Goal: Contribute content: Contribute content

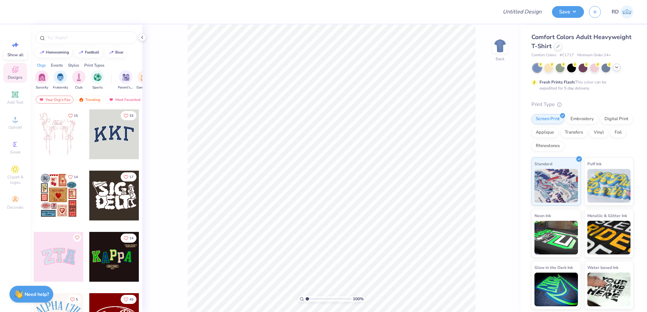
click at [617, 65] on icon at bounding box center [616, 67] width 5 height 5
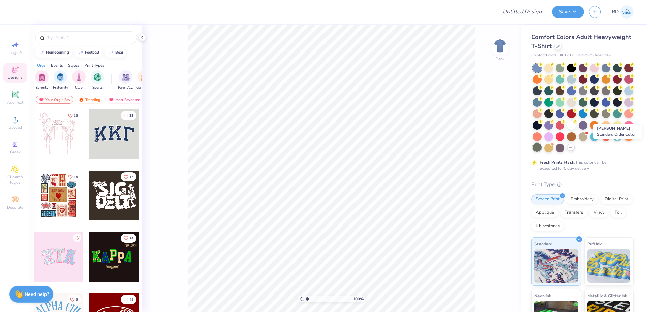
click at [541, 151] on div at bounding box center [537, 147] width 9 height 9
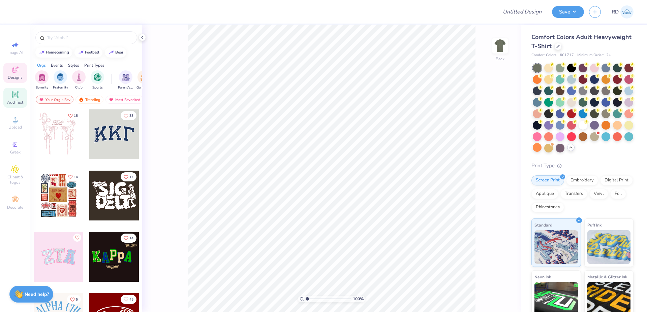
click at [12, 98] on icon at bounding box center [15, 95] width 8 height 8
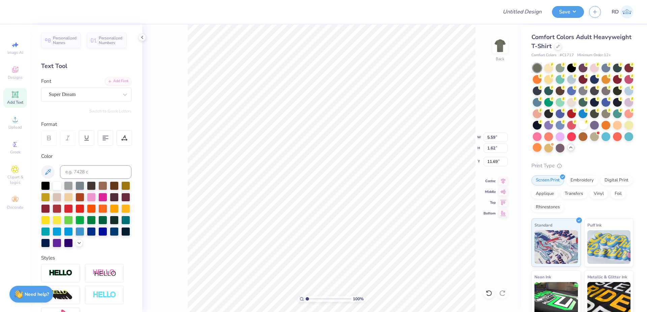
scroll to position [0, 1]
type textarea "AxW"
click at [112, 80] on div "Add Font" at bounding box center [118, 81] width 27 height 8
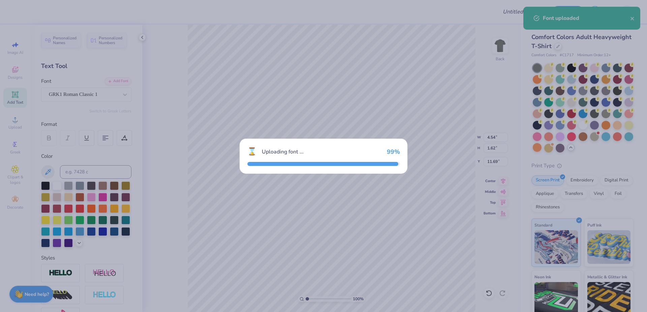
type input "5.47"
type input "1.71"
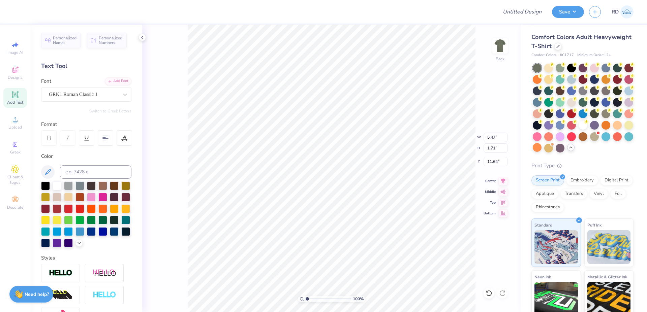
type input "8.55"
click at [13, 129] on span "Upload" at bounding box center [14, 127] width 13 height 5
click at [15, 119] on icon at bounding box center [15, 119] width 5 height 5
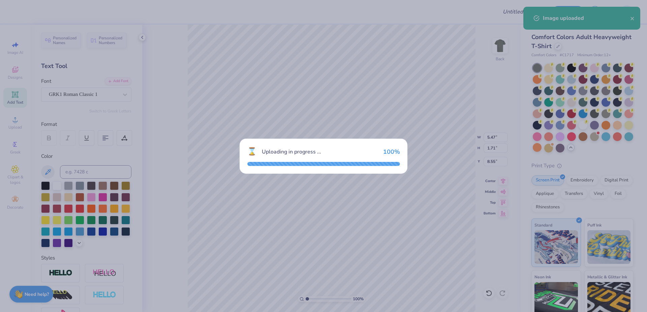
type input "10.56"
type input "12.41"
type input "6.30"
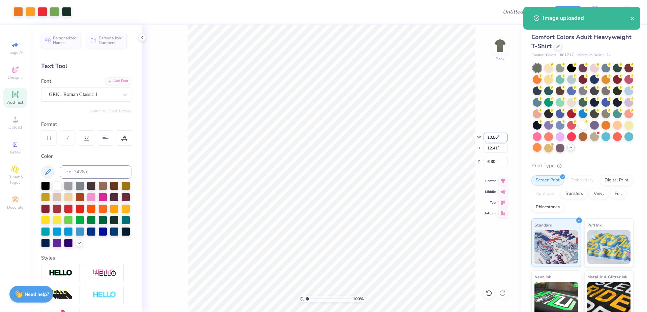
click at [496, 136] on input "10.56" at bounding box center [495, 137] width 24 height 9
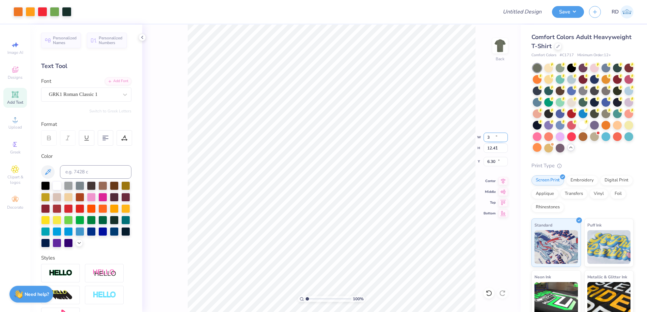
type input "3.00"
type input "3.53"
type input "10.74"
type input "5.47"
type input "1.71"
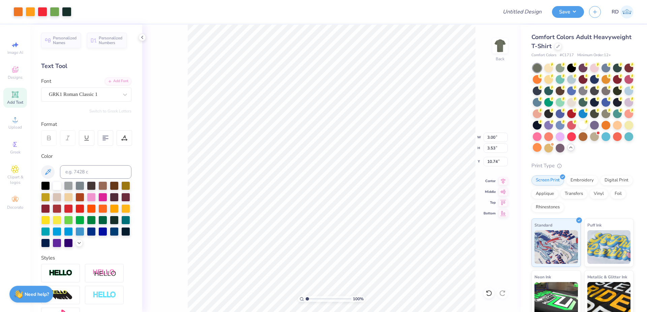
type input "8.55"
click at [94, 168] on input at bounding box center [95, 171] width 71 height 13
type input "5535"
click at [489, 134] on input "5.47" at bounding box center [495, 137] width 24 height 9
type input "3.00"
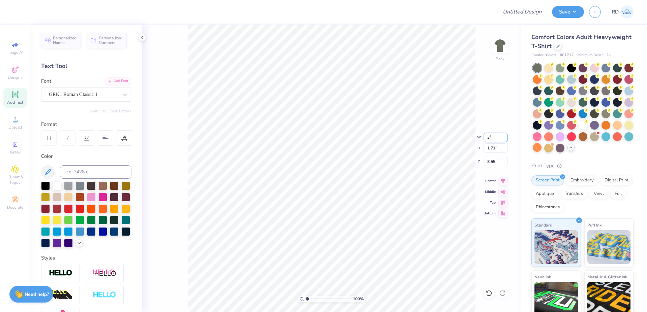
type input "0.94"
type input "8.93"
click at [318, 302] on input "range" at bounding box center [328, 299] width 45 height 6
type input "3.42"
type input "3.53"
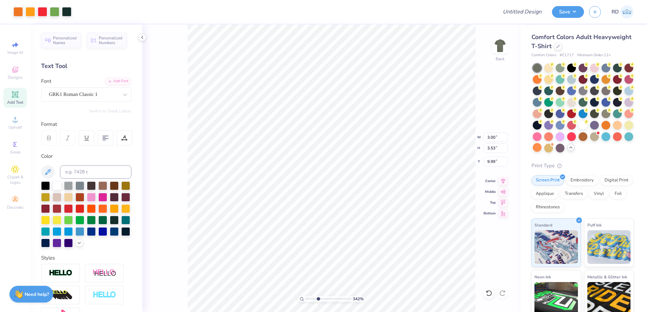
type input "9.97"
type input "2.00"
type input "2.35"
click at [504, 177] on icon at bounding box center [502, 180] width 9 height 8
type input "3.00"
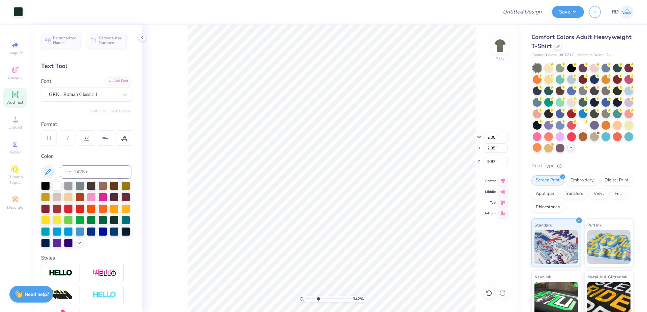
type input "0.94"
type input "8.93"
click at [502, 179] on icon at bounding box center [502, 180] width 9 height 8
drag, startPoint x: 307, startPoint y: 299, endPoint x: 296, endPoint y: 299, distance: 10.4
type input "1"
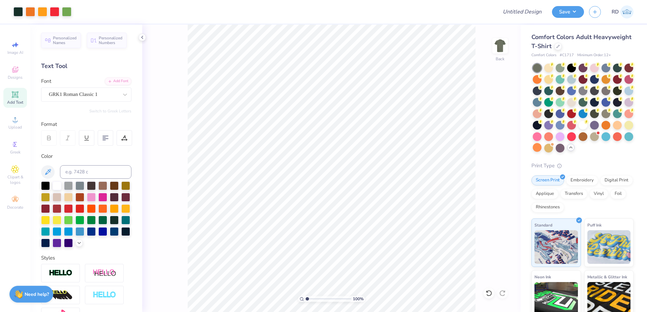
click at [306, 299] on input "range" at bounding box center [328, 299] width 45 height 6
click at [497, 151] on input "3.38" at bounding box center [495, 148] width 24 height 9
click at [493, 160] on input "9.12" at bounding box center [495, 161] width 24 height 9
type input "2.00"
click at [493, 151] on input "3.38" at bounding box center [495, 148] width 24 height 9
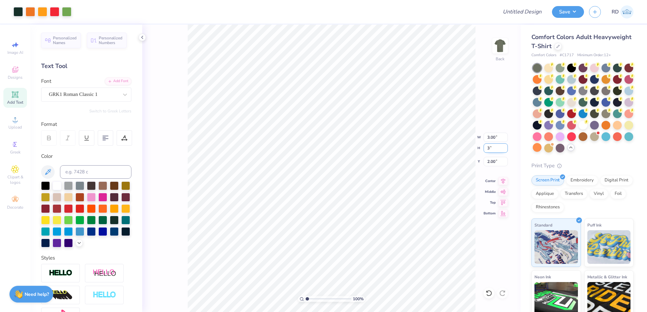
type input "3"
type input "2.66"
type input "3.00"
click at [495, 159] on input "2.19" at bounding box center [495, 161] width 24 height 9
type input "2.00"
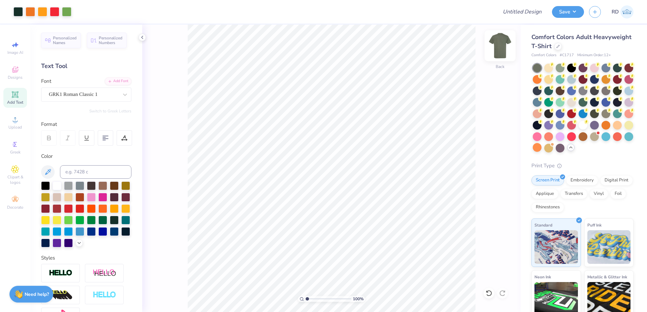
click at [502, 49] on img at bounding box center [499, 45] width 27 height 27
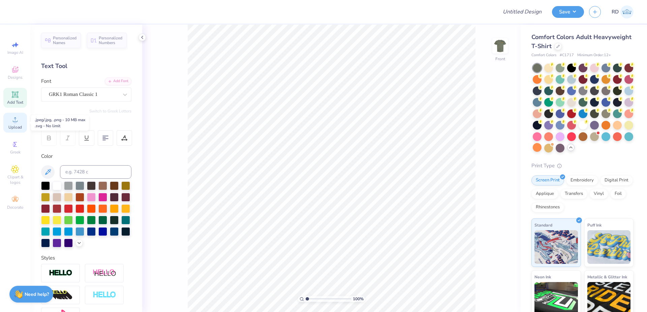
click at [19, 127] on span "Upload" at bounding box center [14, 127] width 13 height 5
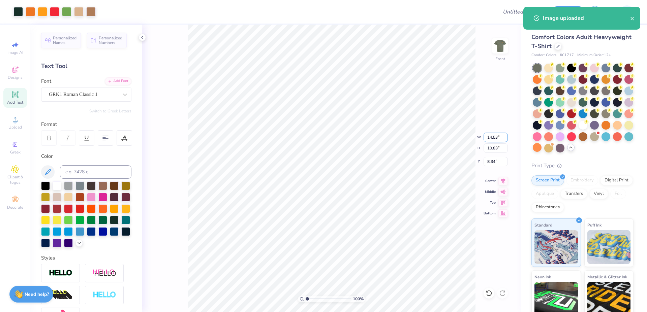
click at [493, 137] on input "14.53" at bounding box center [495, 137] width 24 height 9
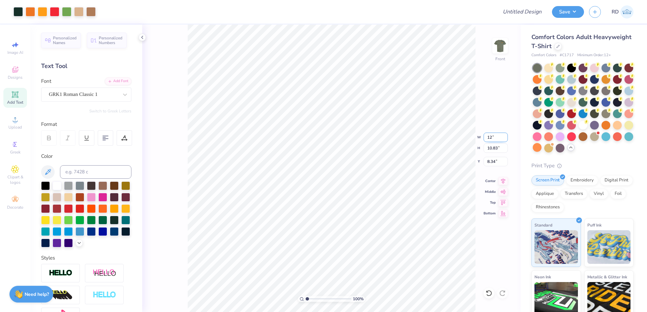
type input "12.00"
type input "8.94"
type input "9.28"
click at [19, 93] on icon at bounding box center [15, 95] width 8 height 8
type input "5.69"
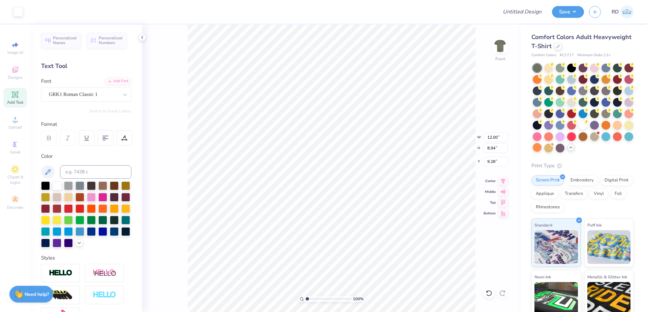
type input "1.65"
type input "5.87"
type textarea "Alpha Chi Omega"
type input "14.53"
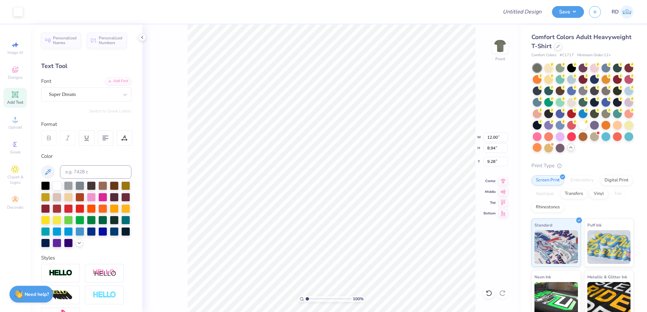
type input "1.78"
type input "5.80"
click at [91, 173] on input at bounding box center [95, 171] width 71 height 13
type input "727"
click at [115, 83] on div "Add Font" at bounding box center [118, 81] width 27 height 8
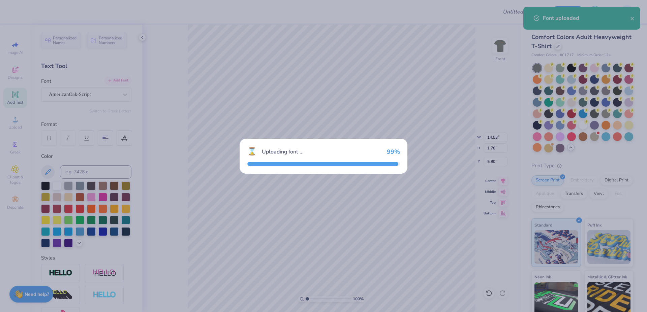
type input "2.26"
type input "5.56"
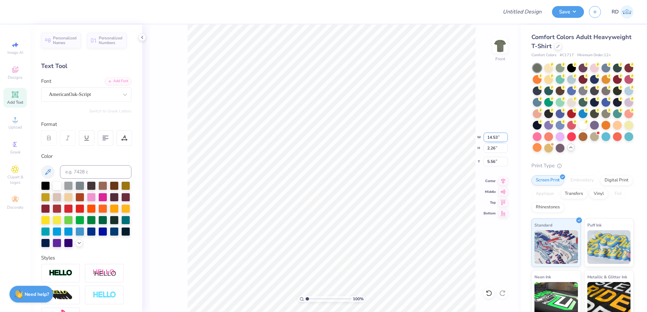
click at [496, 135] on input "14.53" at bounding box center [495, 137] width 24 height 9
paste input "8.154"
type input "8.15"
type input "1.27"
click at [491, 162] on input "6.06" at bounding box center [495, 161] width 24 height 9
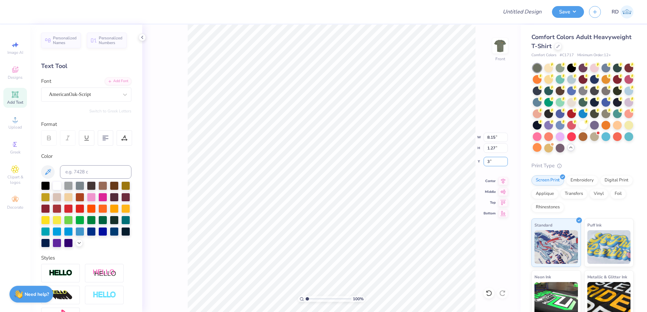
type input "3.00"
click at [503, 181] on icon at bounding box center [502, 180] width 9 height 8
click at [314, 299] on input "range" at bounding box center [328, 299] width 45 height 6
type input "2.6"
type input "12.00"
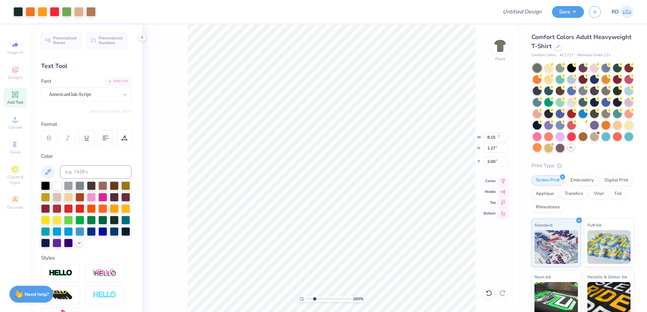
type input "8.94"
type input "4.49"
click at [338, 300] on input "range" at bounding box center [328, 299] width 45 height 6
type input "7.82"
type input "4.23"
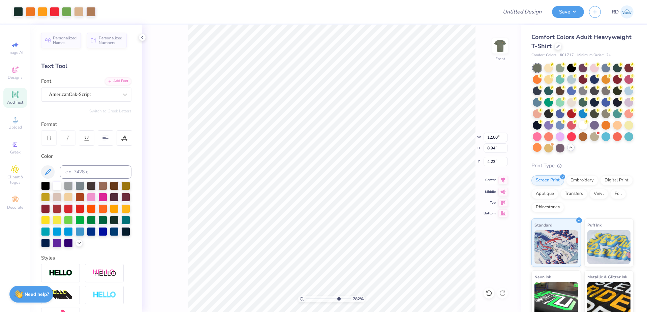
click at [503, 181] on icon at bounding box center [503, 180] width 4 height 6
drag, startPoint x: 324, startPoint y: 298, endPoint x: 298, endPoint y: 299, distance: 25.3
type input "1"
click at [306, 299] on input "range" at bounding box center [328, 299] width 45 height 6
click at [502, 179] on icon at bounding box center [502, 180] width 9 height 8
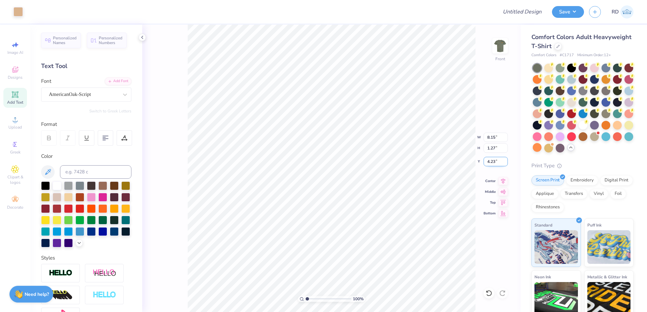
type input "8.15"
type input "1.27"
type input "3.00"
click at [501, 183] on icon at bounding box center [502, 180] width 9 height 8
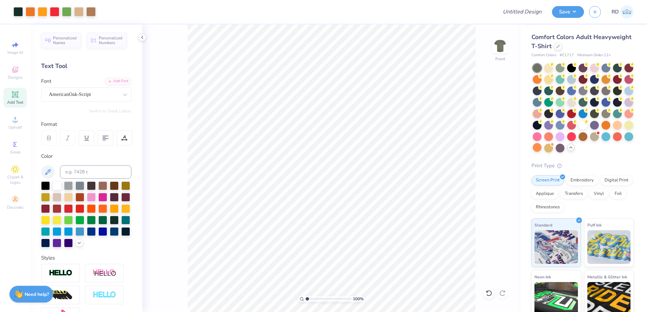
click at [23, 96] on div "Add Text" at bounding box center [15, 98] width 24 height 20
type input "12.00"
type input "8.94"
type input "4.23"
type input "5.69"
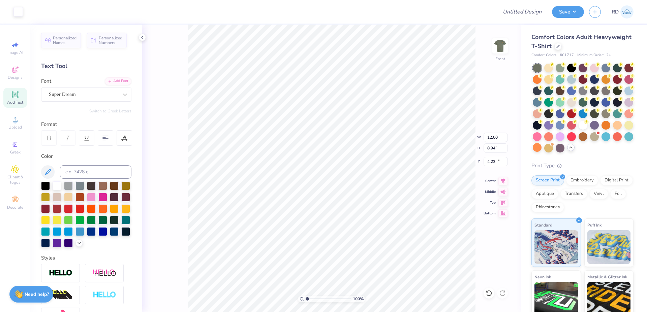
type input "1.65"
type input "14.19"
click at [102, 175] on input at bounding box center [95, 171] width 71 height 13
type input "5535"
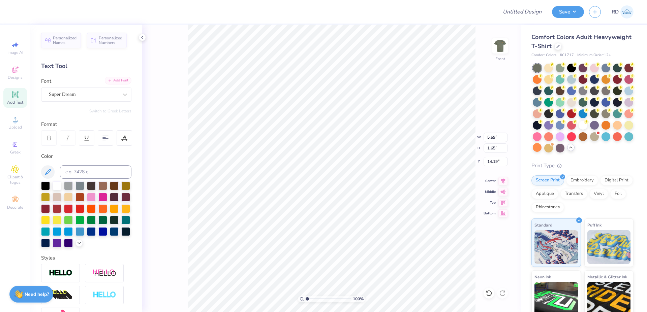
type textarea "REAL. STRONG. WOMEN."
click at [118, 81] on div "Add Font" at bounding box center [118, 81] width 27 height 8
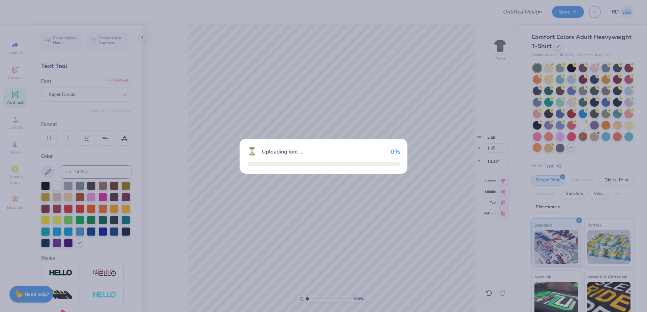
type input "14.53"
type input "0.99"
type input "14.52"
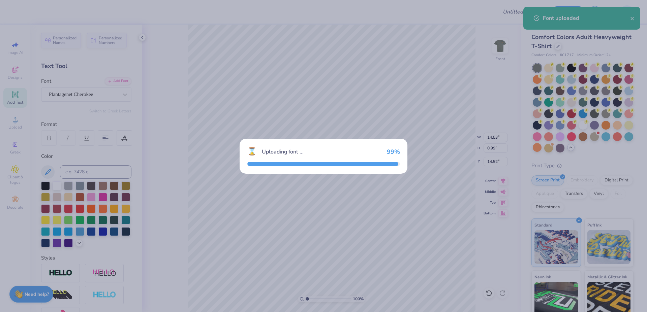
type input "14.50"
type input "0.89"
type input "14.57"
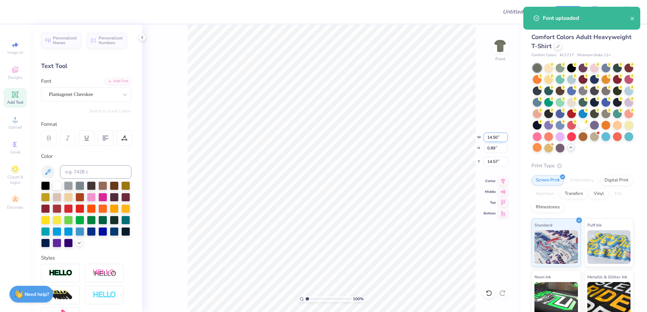
click at [496, 136] on input "14.50" at bounding box center [495, 137] width 24 height 9
paste input "9.16"
type input "9.16"
type input "0.56"
type input "14.74"
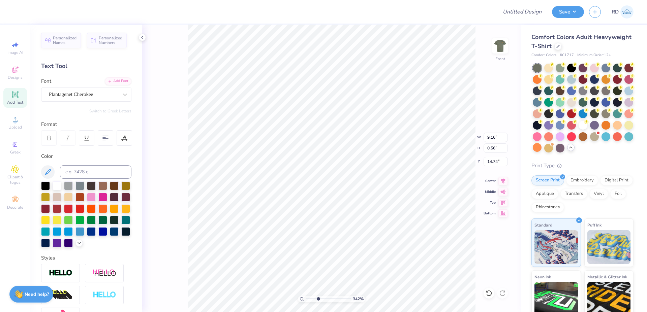
drag, startPoint x: 313, startPoint y: 298, endPoint x: 318, endPoint y: 298, distance: 4.7
click at [318, 298] on input "range" at bounding box center [328, 299] width 45 height 6
type input "3.42"
click at [502, 180] on icon at bounding box center [502, 180] width 9 height 8
click at [427, 184] on li "Duplicate" at bounding box center [426, 185] width 53 height 13
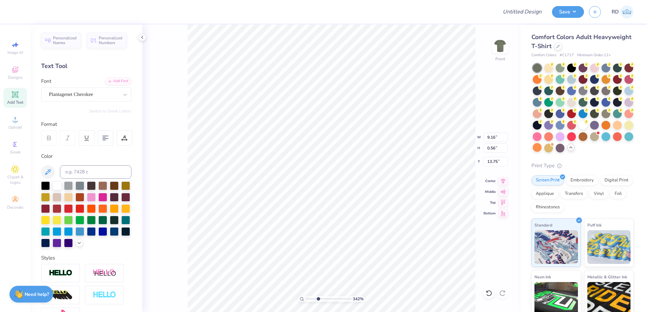
type input "14.75"
type textarea "FALL 2025"
type input "12.00"
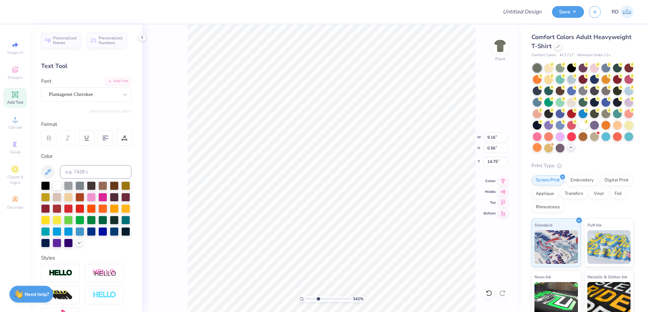
type input "8.94"
type input "4.23"
type input "3.68"
type input "0.56"
type input "14.75"
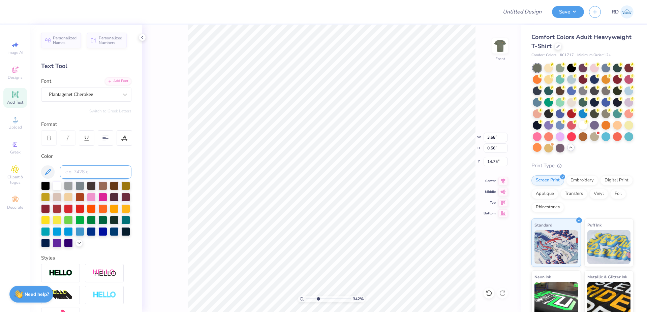
click at [72, 171] on input at bounding box center [95, 171] width 71 height 13
type input "727"
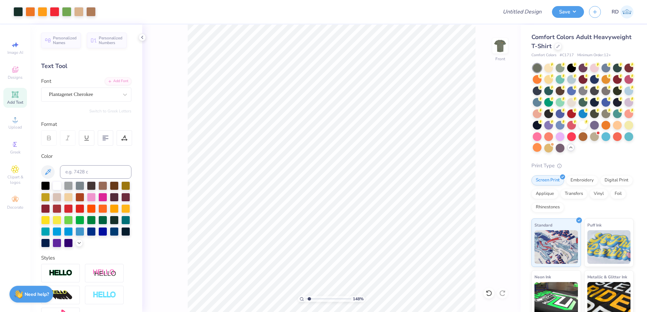
drag, startPoint x: 315, startPoint y: 300, endPoint x: 309, endPoint y: 301, distance: 5.4
click at [309, 301] on input "range" at bounding box center [328, 299] width 45 height 6
type input "3.72"
click at [319, 299] on input "range" at bounding box center [328, 299] width 45 height 6
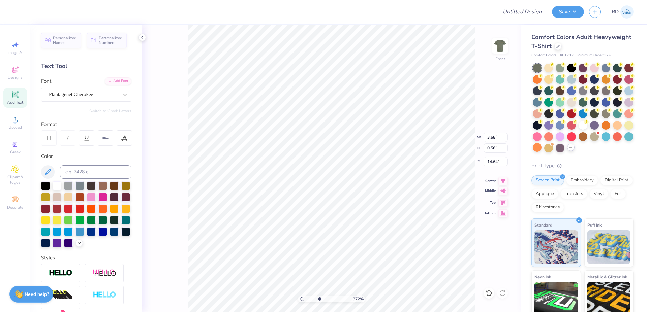
type input "14.64"
click at [506, 181] on icon at bounding box center [502, 180] width 9 height 8
drag, startPoint x: 313, startPoint y: 297, endPoint x: 307, endPoint y: 298, distance: 5.8
click at [307, 298] on input "range" at bounding box center [328, 299] width 45 height 6
type input "1.04"
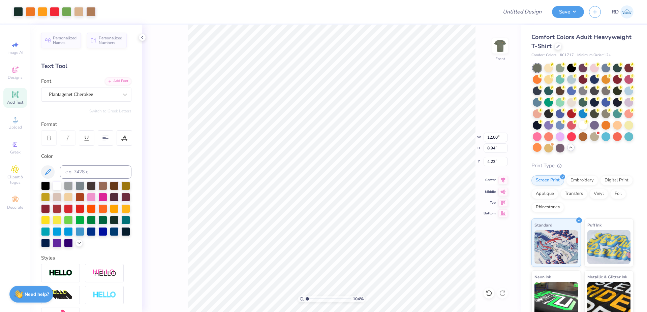
click at [504, 182] on icon at bounding box center [502, 180] width 9 height 8
click at [504, 181] on icon at bounding box center [503, 180] width 4 height 6
type input "9.16"
type input "0.56"
type input "13.75"
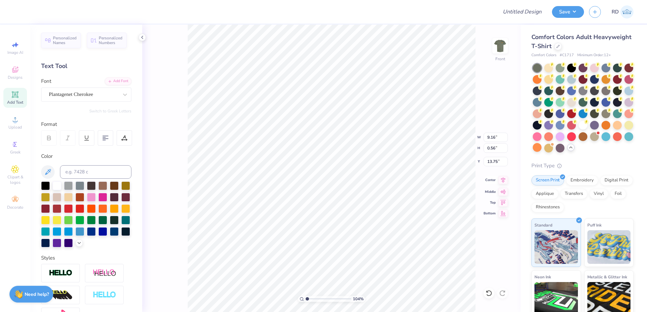
click at [505, 180] on icon at bounding box center [503, 180] width 4 height 6
click at [504, 179] on icon at bounding box center [502, 180] width 9 height 8
click at [503, 179] on icon at bounding box center [502, 180] width 9 height 8
click at [526, 13] on input "Design Title" at bounding box center [514, 11] width 66 height 13
click at [505, 49] on img at bounding box center [499, 45] width 27 height 27
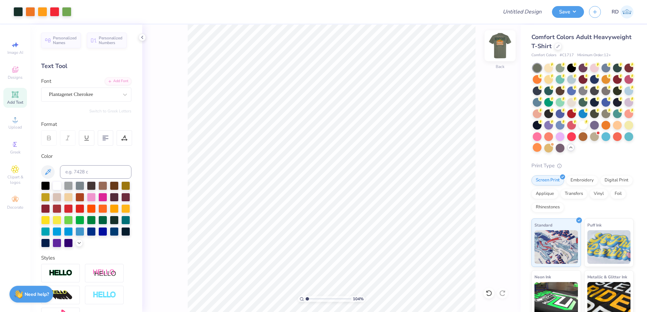
click at [504, 43] on img at bounding box center [499, 45] width 27 height 27
click at [530, 12] on input "Design Title" at bounding box center [514, 11] width 66 height 13
paste input "FPS240037"
type input "FPS240037"
click at [569, 15] on button "Save" at bounding box center [568, 11] width 32 height 12
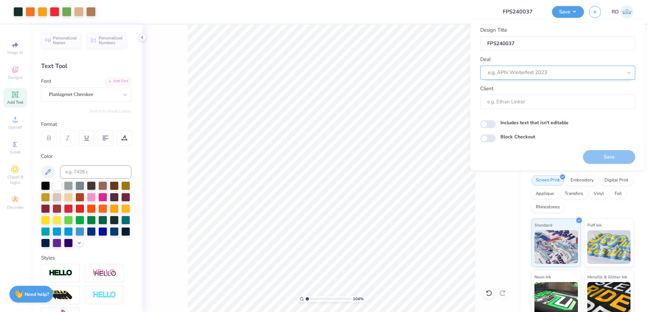
click at [528, 66] on div "e.g. APhi Winterfest 2023" at bounding box center [557, 73] width 155 height 14
click at [525, 89] on div "Design Tool Gallery" at bounding box center [558, 90] width 150 height 11
type input "gallery"
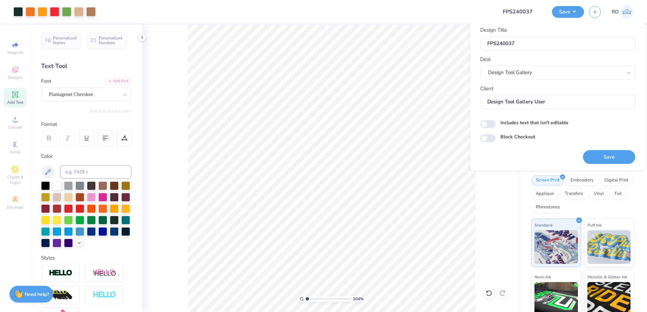
type input "Design Tool Gallery User"
click at [611, 153] on button "Save" at bounding box center [609, 157] width 52 height 14
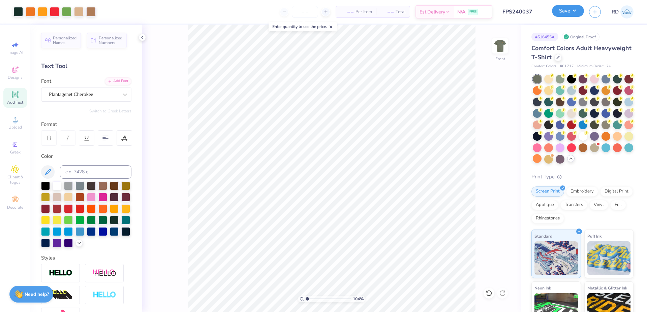
click at [569, 12] on button "Save" at bounding box center [568, 11] width 32 height 12
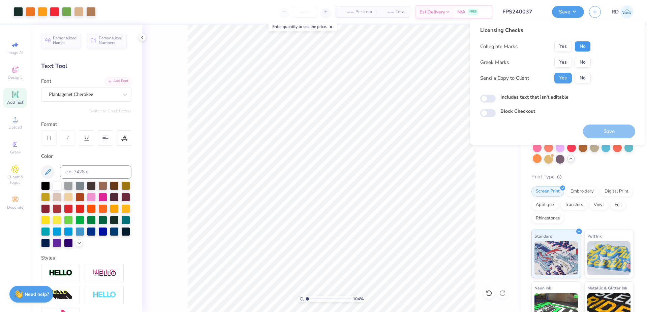
click at [585, 49] on button "No" at bounding box center [582, 46] width 16 height 11
click at [565, 60] on button "Yes" at bounding box center [563, 62] width 18 height 11
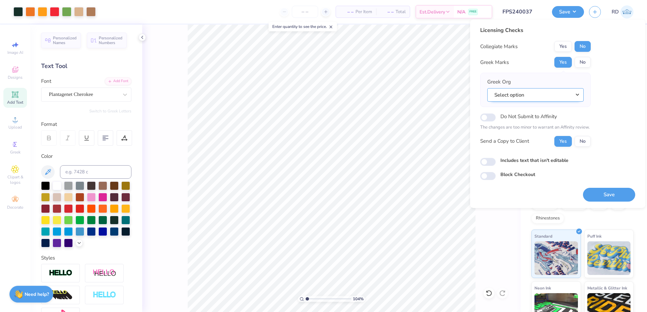
click at [559, 94] on button "Select option" at bounding box center [535, 95] width 96 height 14
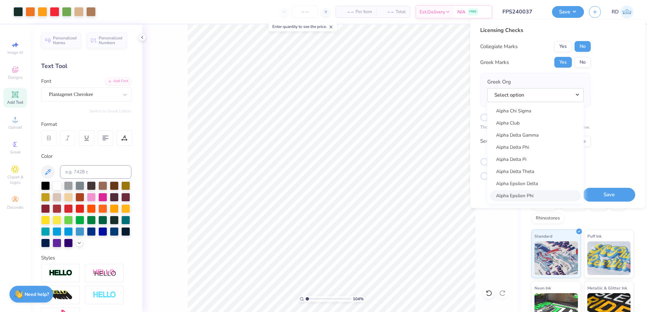
scroll to position [81, 0]
click at [537, 126] on link "Alpha Chi Omega" at bounding box center [535, 127] width 91 height 11
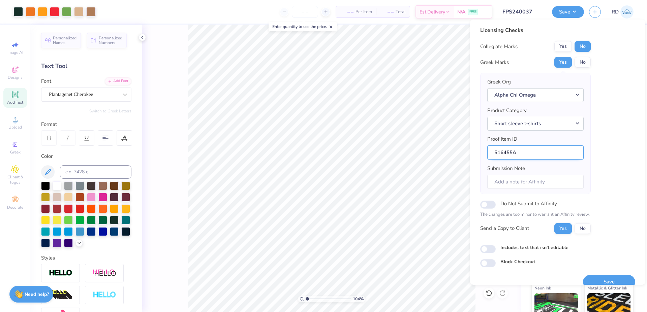
drag, startPoint x: 514, startPoint y: 154, endPoint x: 481, endPoint y: 154, distance: 32.3
click at [487, 154] on input "516455A" at bounding box center [535, 153] width 96 height 14
click at [585, 281] on button "Save" at bounding box center [609, 283] width 52 height 14
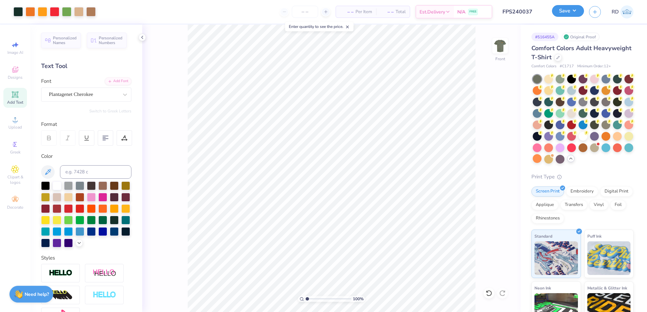
click at [570, 15] on button "Save" at bounding box center [568, 11] width 32 height 12
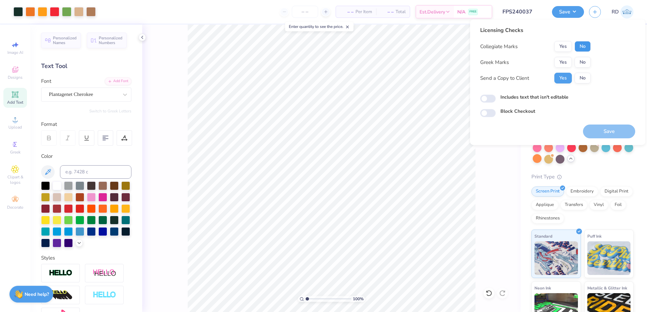
click at [584, 47] on button "No" at bounding box center [582, 46] width 16 height 11
click at [565, 63] on button "Yes" at bounding box center [563, 62] width 18 height 11
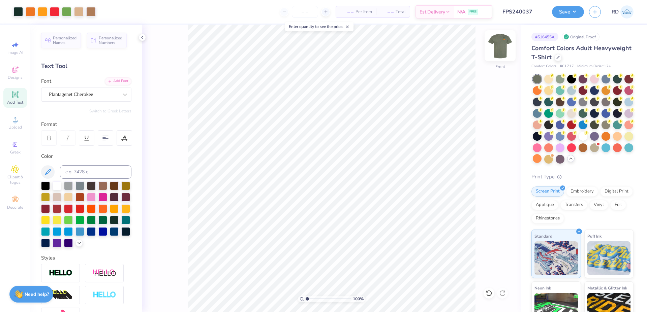
click at [503, 44] on img at bounding box center [499, 45] width 27 height 27
click at [318, 299] on input "range" at bounding box center [328, 299] width 45 height 6
type input "3.5"
